Goal: Task Accomplishment & Management: Complete application form

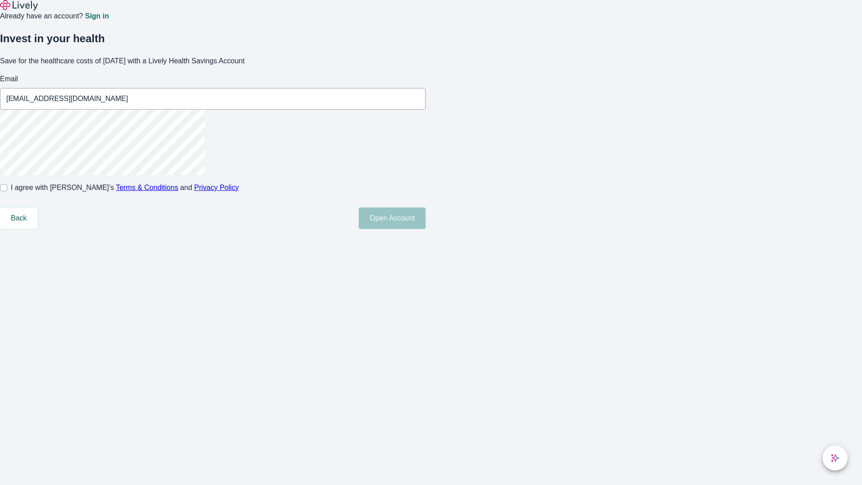
click at [7, 191] on input "I agree with Lively’s Terms & Conditions and Privacy Policy" at bounding box center [3, 187] width 7 height 7
checkbox input "true"
click at [426, 229] on button "Open Account" at bounding box center [392, 218] width 67 height 22
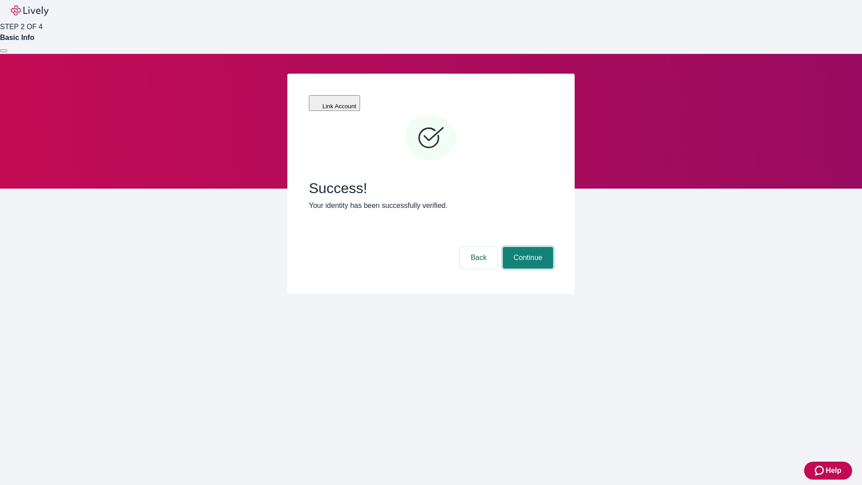
click at [527, 247] on button "Continue" at bounding box center [528, 258] width 50 height 22
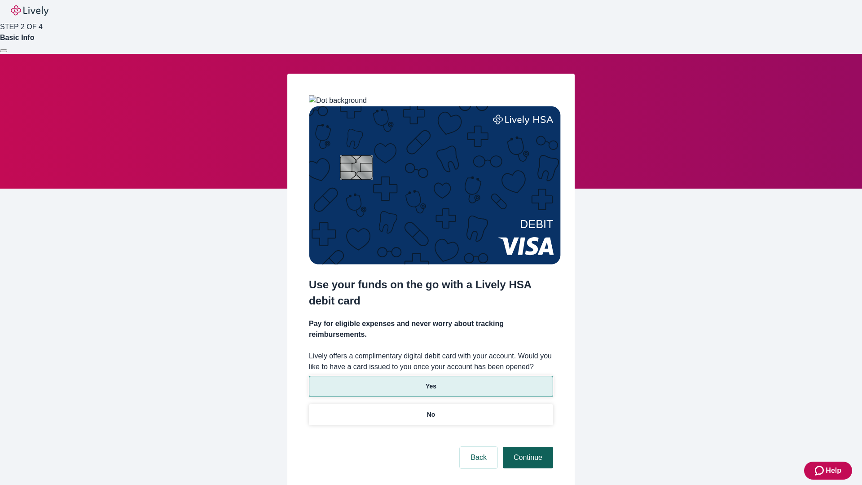
click at [431, 410] on p "No" at bounding box center [431, 414] width 9 height 9
click at [527, 447] on button "Continue" at bounding box center [528, 458] width 50 height 22
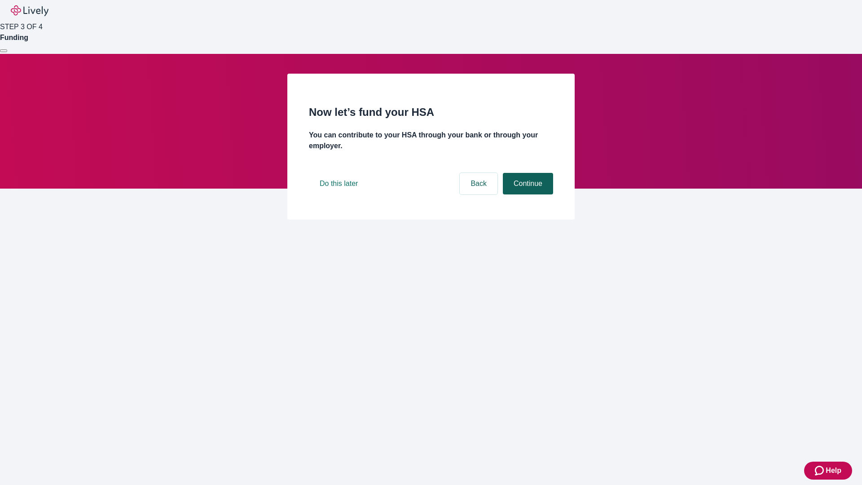
click at [527, 194] on button "Continue" at bounding box center [528, 184] width 50 height 22
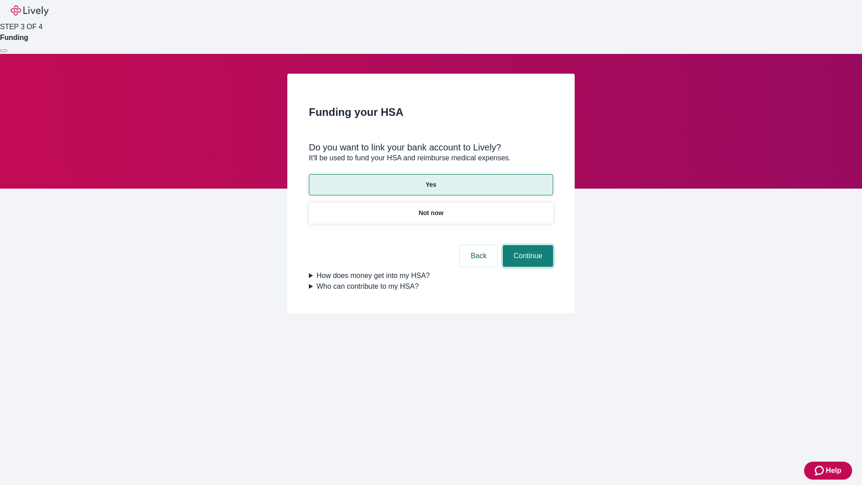
click at [527, 245] on button "Continue" at bounding box center [528, 256] width 50 height 22
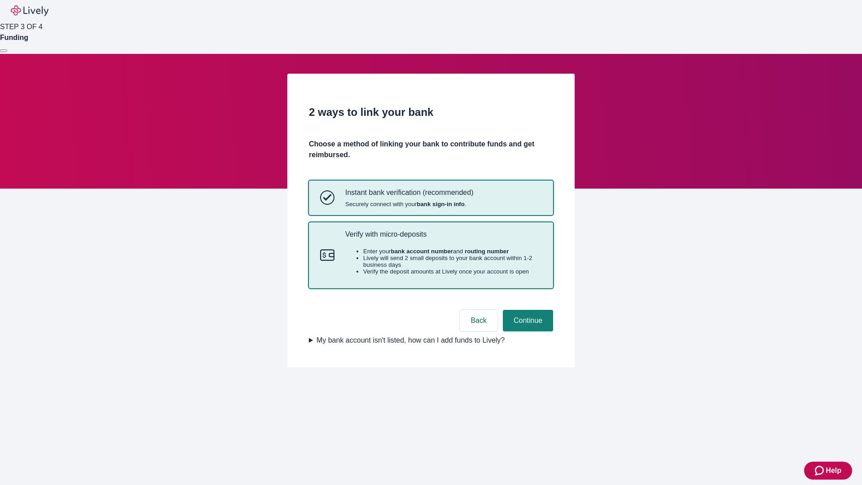
click at [443, 238] on p "Verify with micro-deposits" at bounding box center [443, 234] width 197 height 9
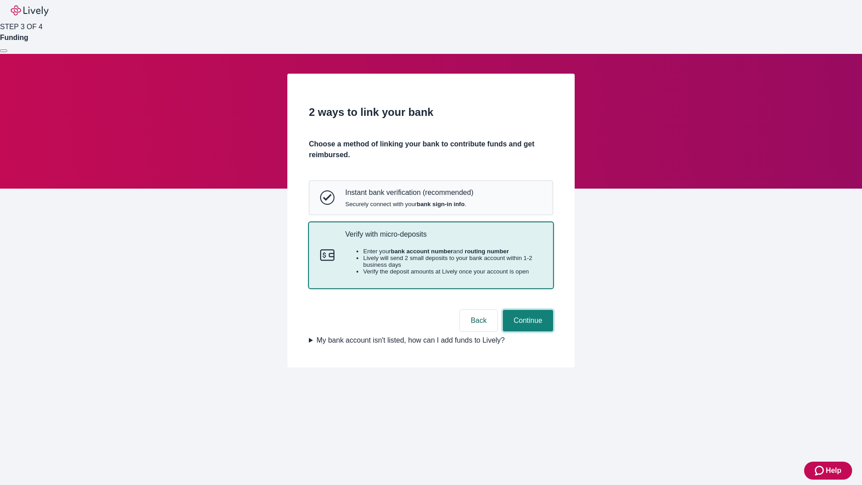
click at [527, 331] on button "Continue" at bounding box center [528, 321] width 50 height 22
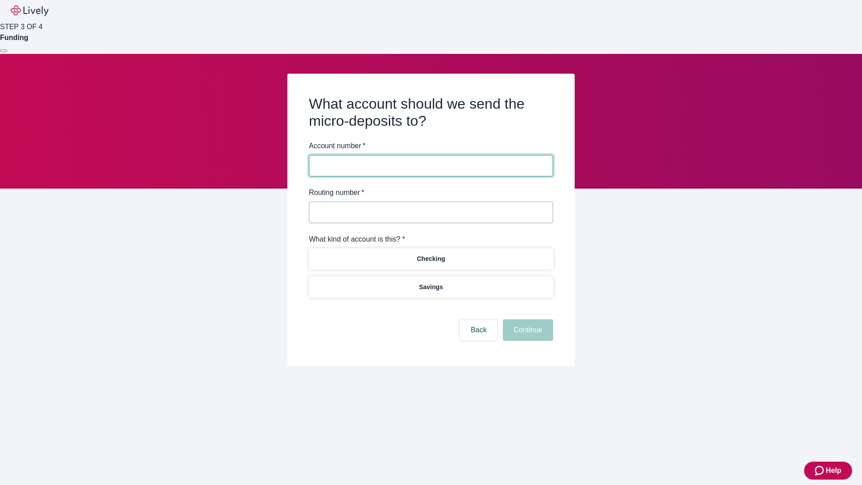
type input "122000661"
